Goal: Task Accomplishment & Management: Manage account settings

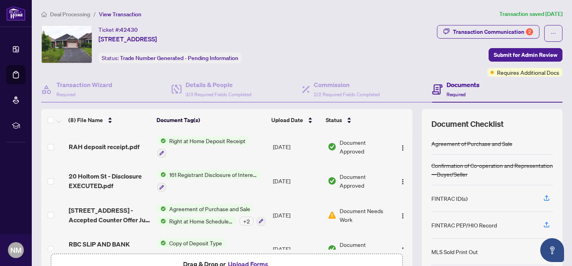
scroll to position [143, 0]
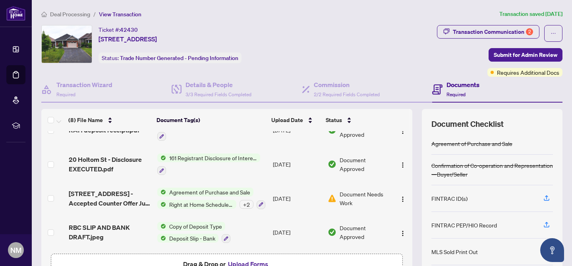
click at [346, 192] on span "Document Needs Work" at bounding box center [364, 197] width 50 height 17
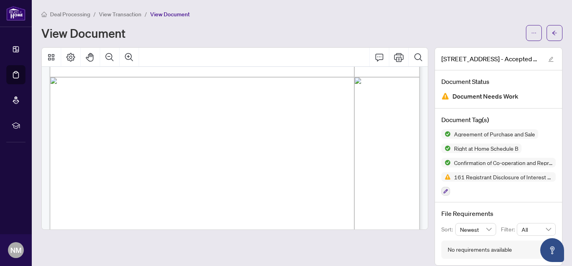
scroll to position [2221, 0]
click at [479, 98] on span "Document Needs Work" at bounding box center [485, 96] width 66 height 11
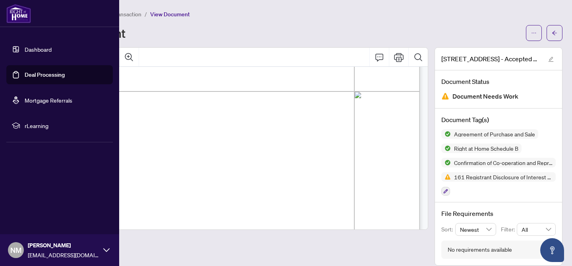
click at [25, 76] on link "Deal Processing" at bounding box center [45, 74] width 40 height 7
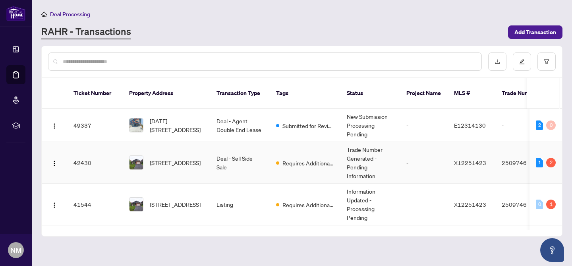
click at [92, 155] on td "42430" at bounding box center [95, 163] width 56 height 42
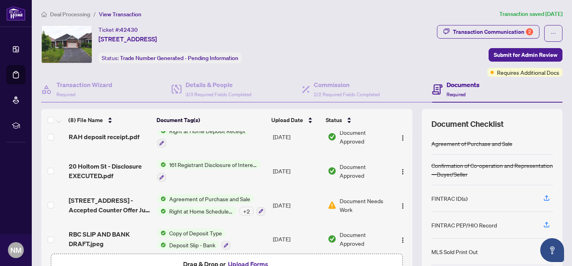
scroll to position [143, 0]
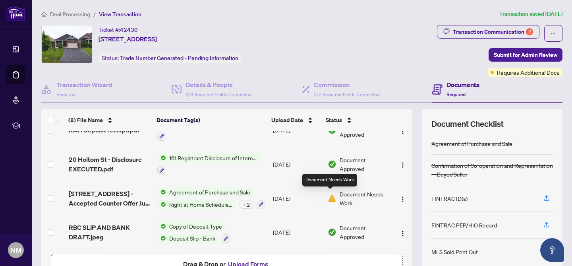
click at [331, 197] on img at bounding box center [332, 198] width 9 height 9
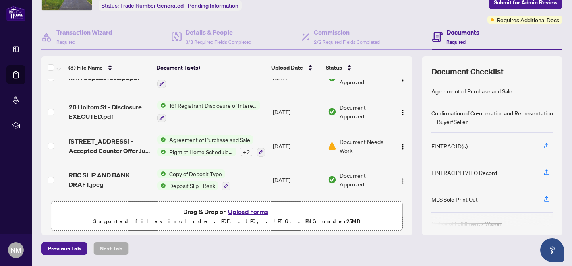
scroll to position [54, 0]
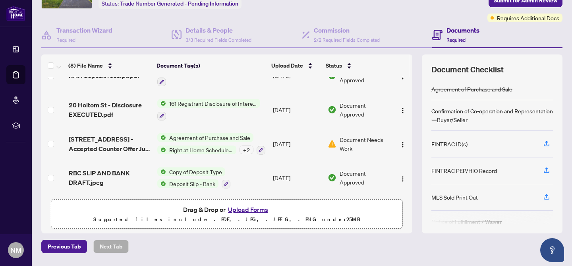
click at [252, 209] on button "Upload Forms" at bounding box center [248, 209] width 45 height 10
